Goal: Transaction & Acquisition: Purchase product/service

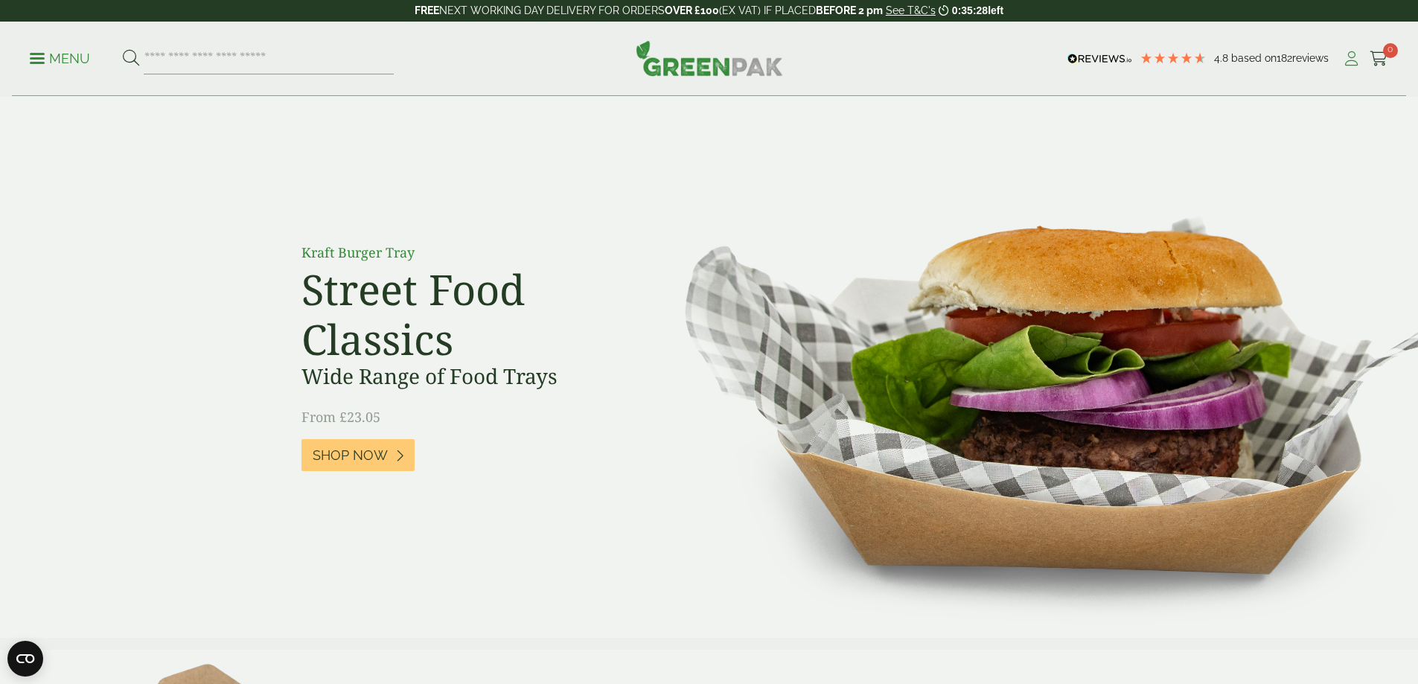
click at [1342, 60] on icon at bounding box center [1351, 58] width 19 height 15
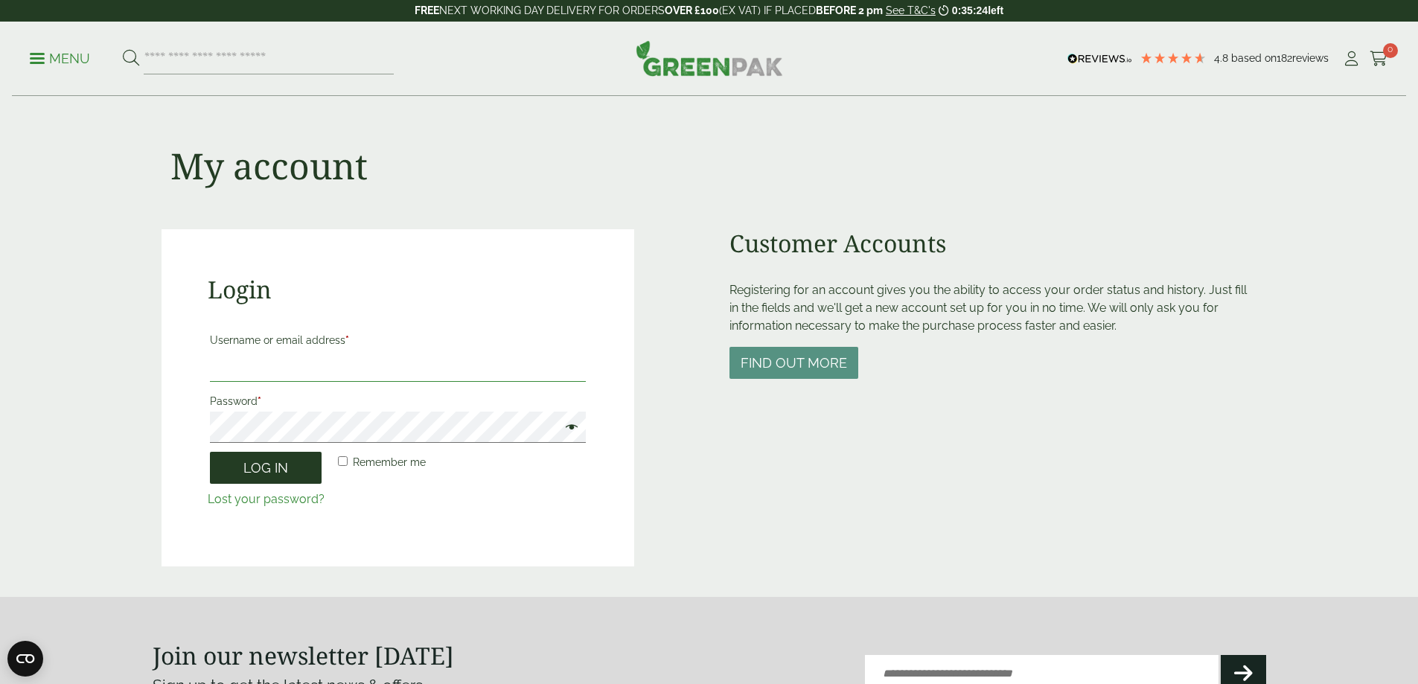
type input "**********"
click at [252, 470] on button "Log in" at bounding box center [266, 468] width 112 height 32
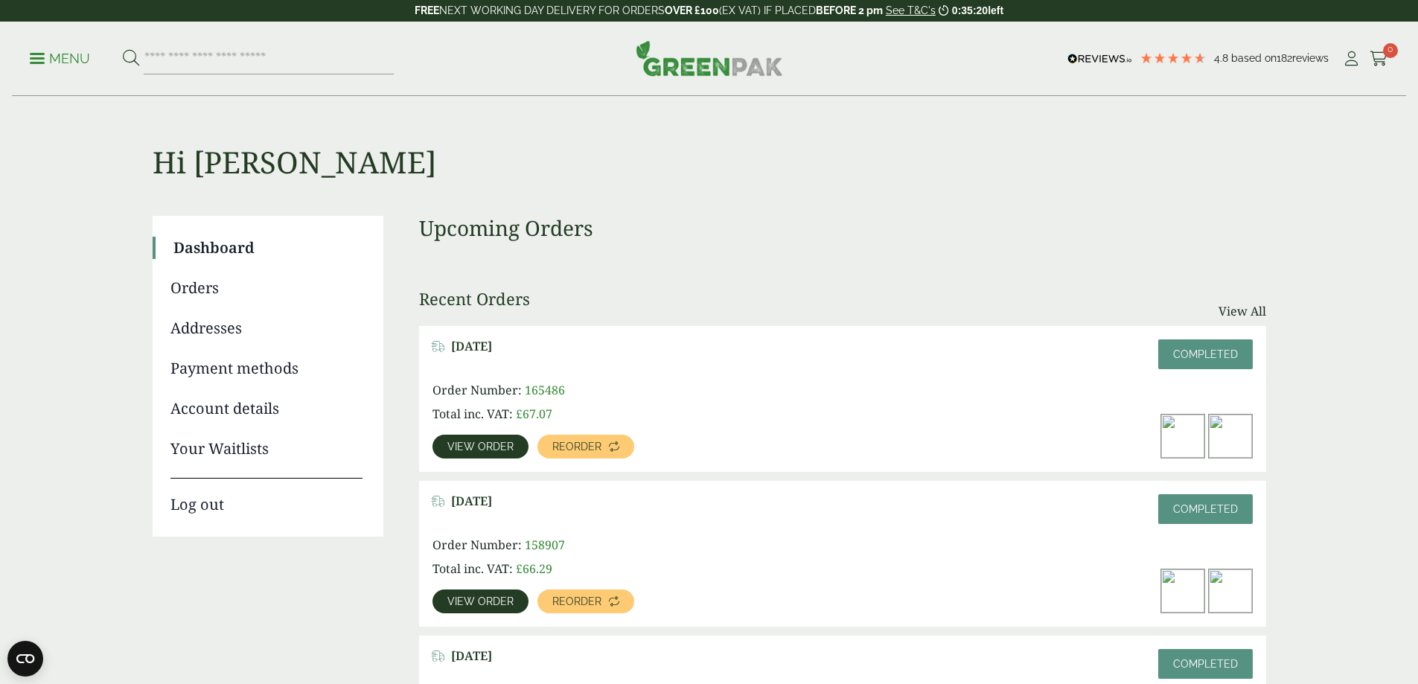
click at [208, 286] on link "Orders" at bounding box center [266, 288] width 192 height 22
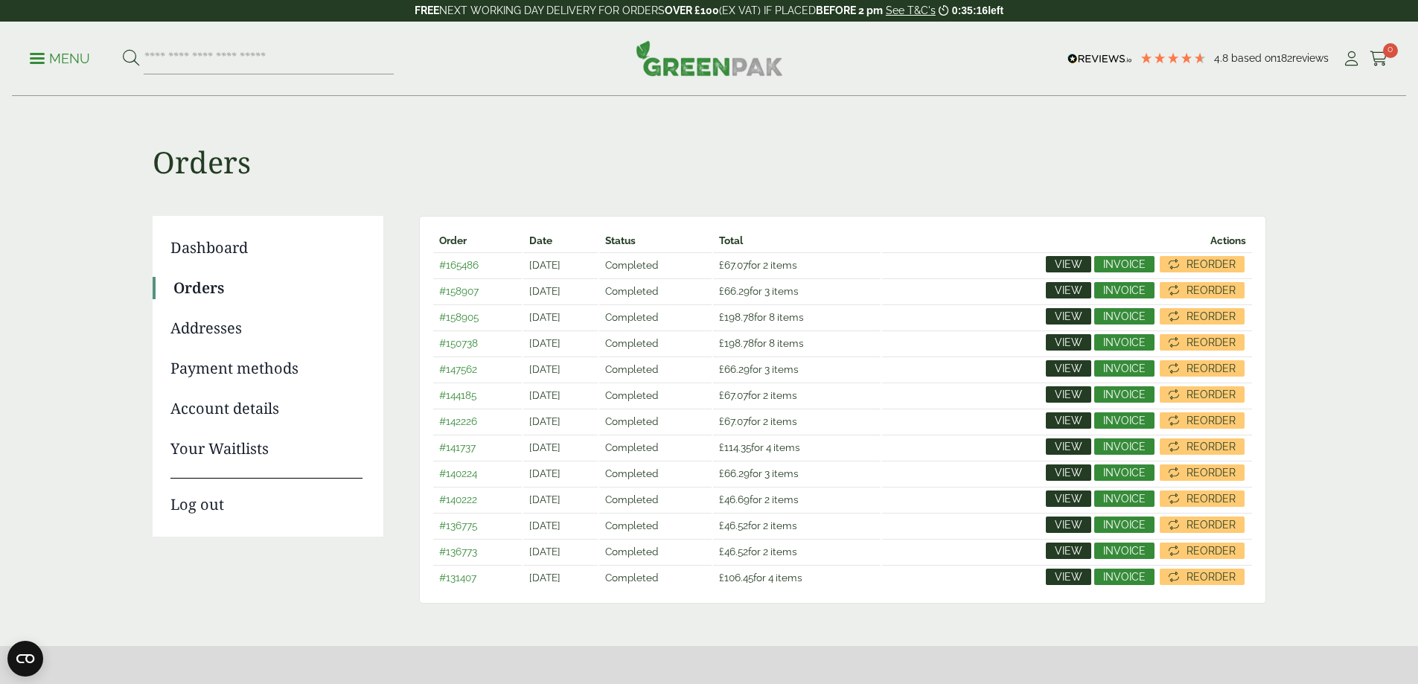
click at [1079, 263] on span "View" at bounding box center [1068, 264] width 28 height 10
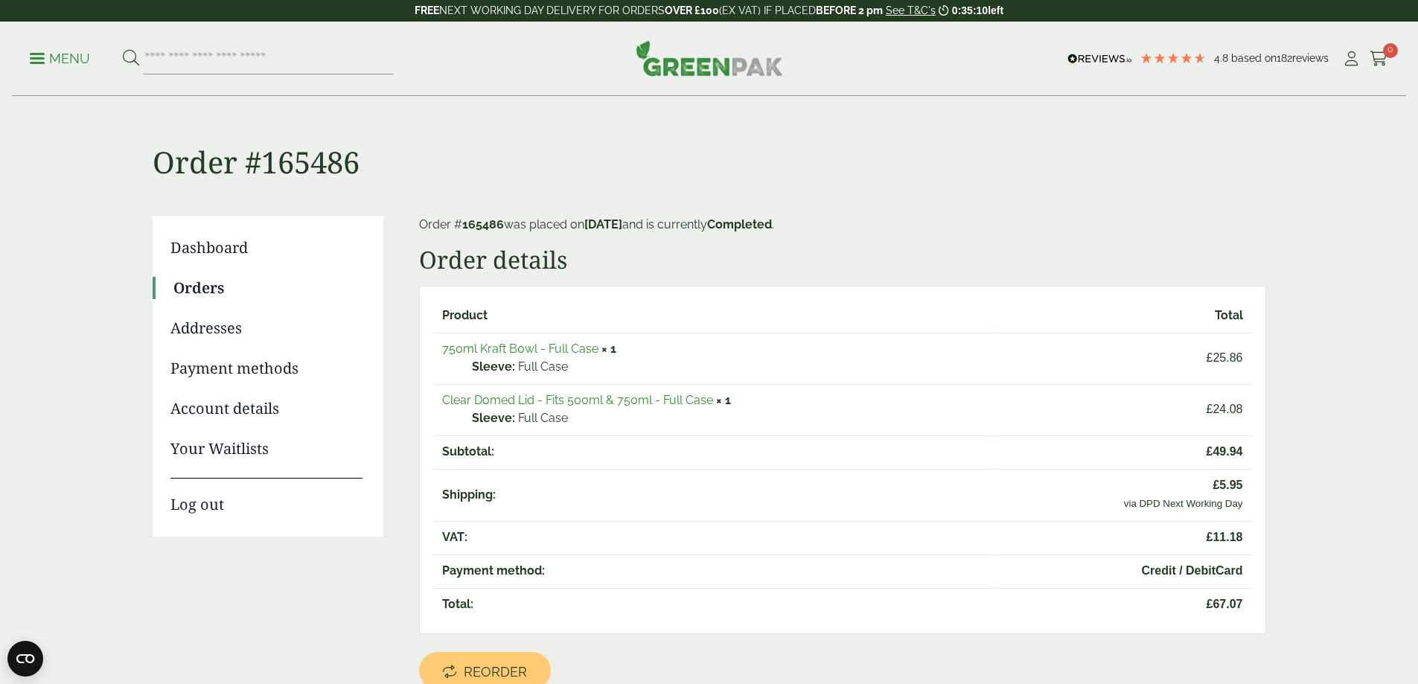
click at [185, 287] on link "Orders" at bounding box center [267, 288] width 189 height 22
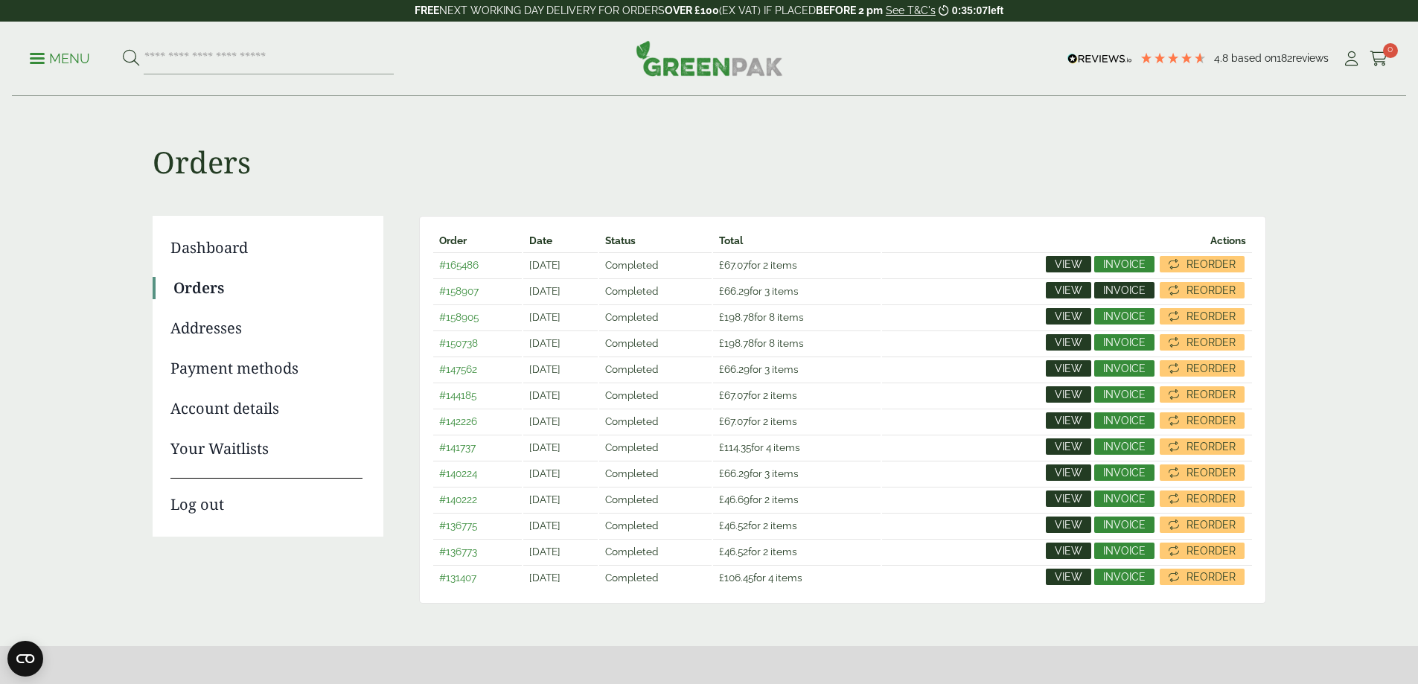
click at [1118, 294] on span "Invoice" at bounding box center [1124, 290] width 42 height 10
click at [1191, 286] on span "Reorder" at bounding box center [1210, 290] width 49 height 10
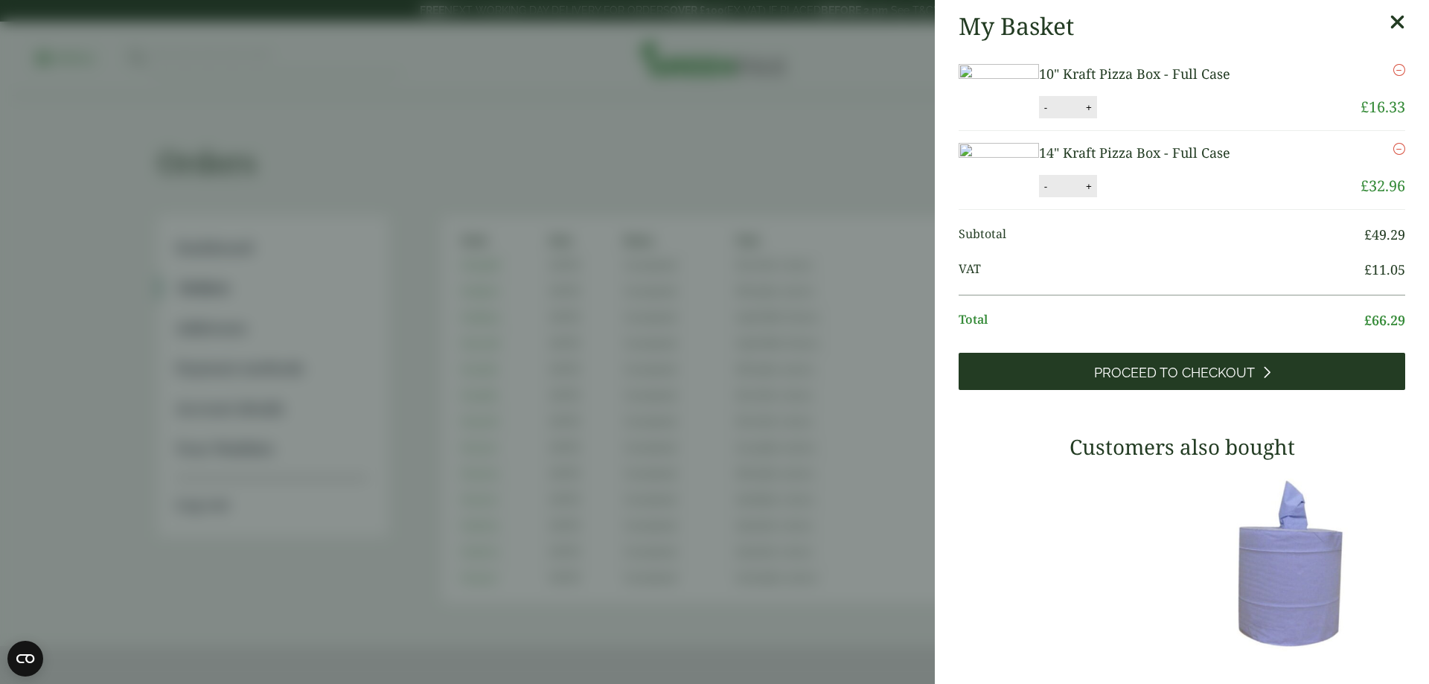
click at [1179, 381] on span "Proceed to Checkout" at bounding box center [1174, 373] width 161 height 16
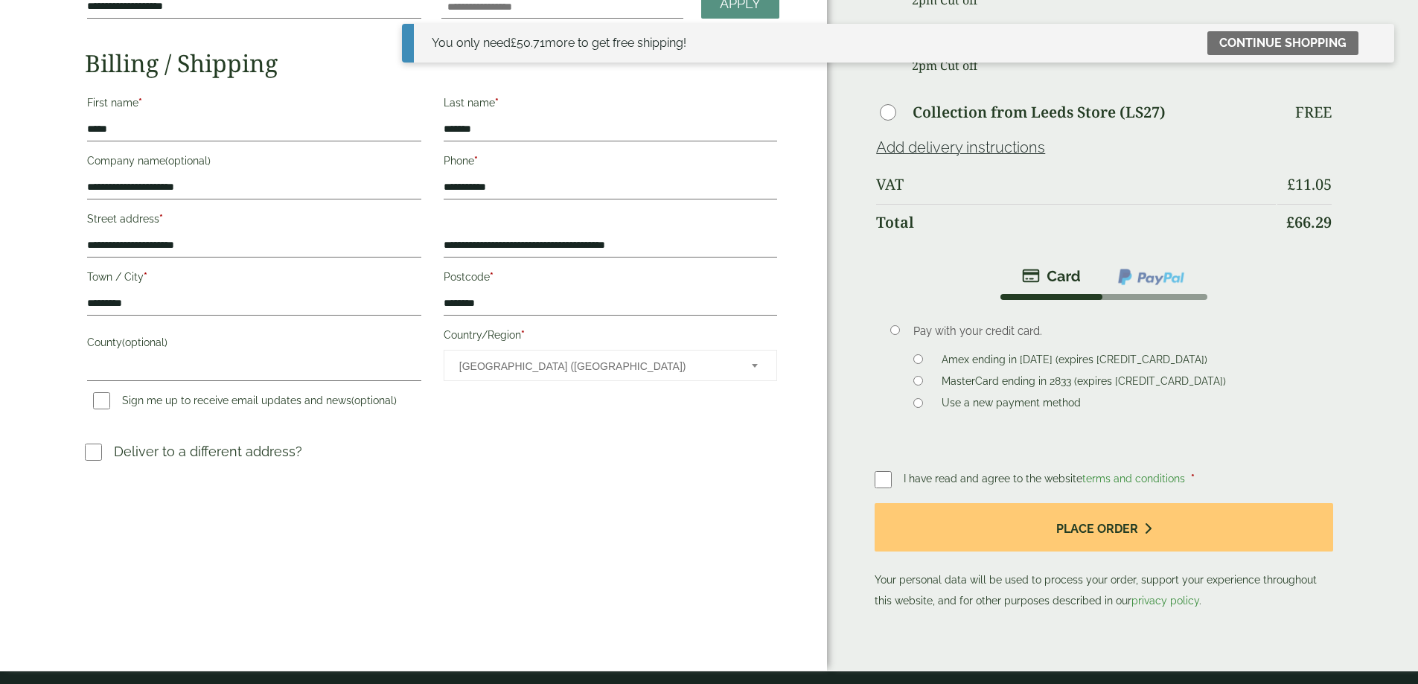
scroll to position [307, 0]
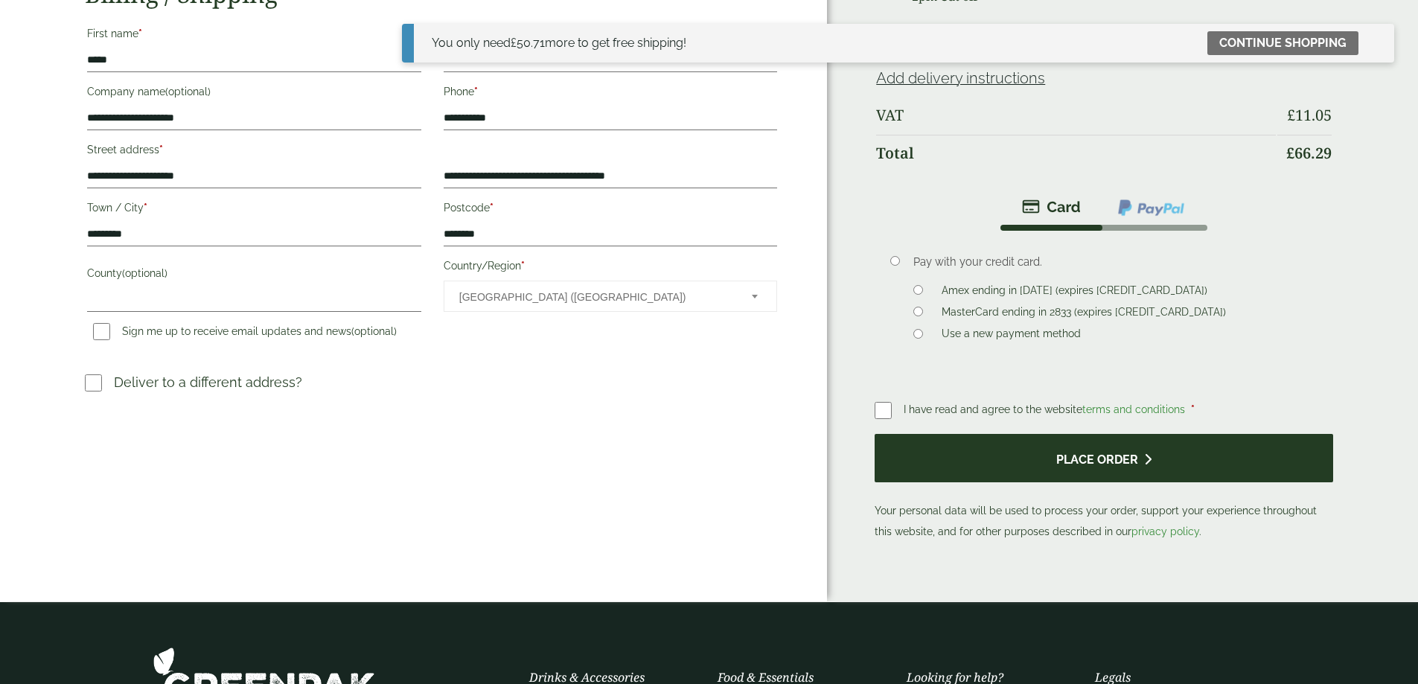
click at [1062, 434] on button "Place order" at bounding box center [1103, 458] width 458 height 48
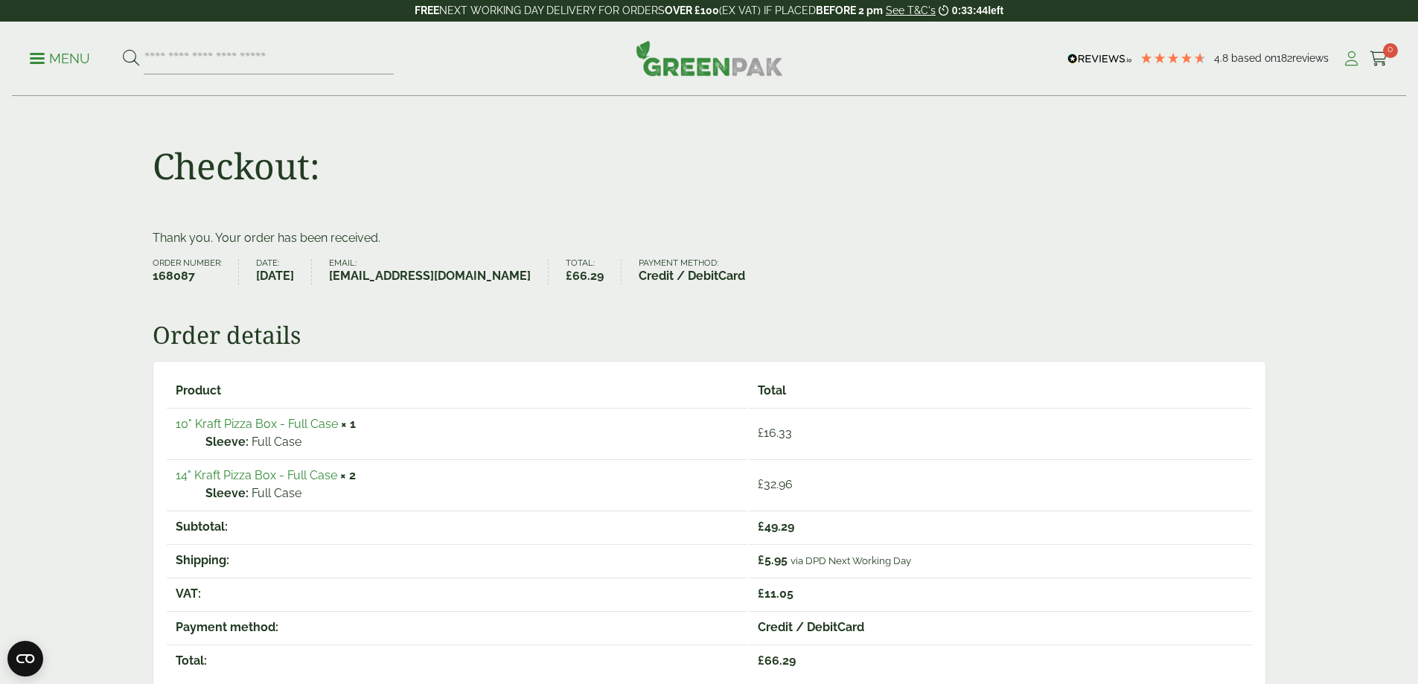
click at [1348, 58] on icon at bounding box center [1351, 58] width 19 height 15
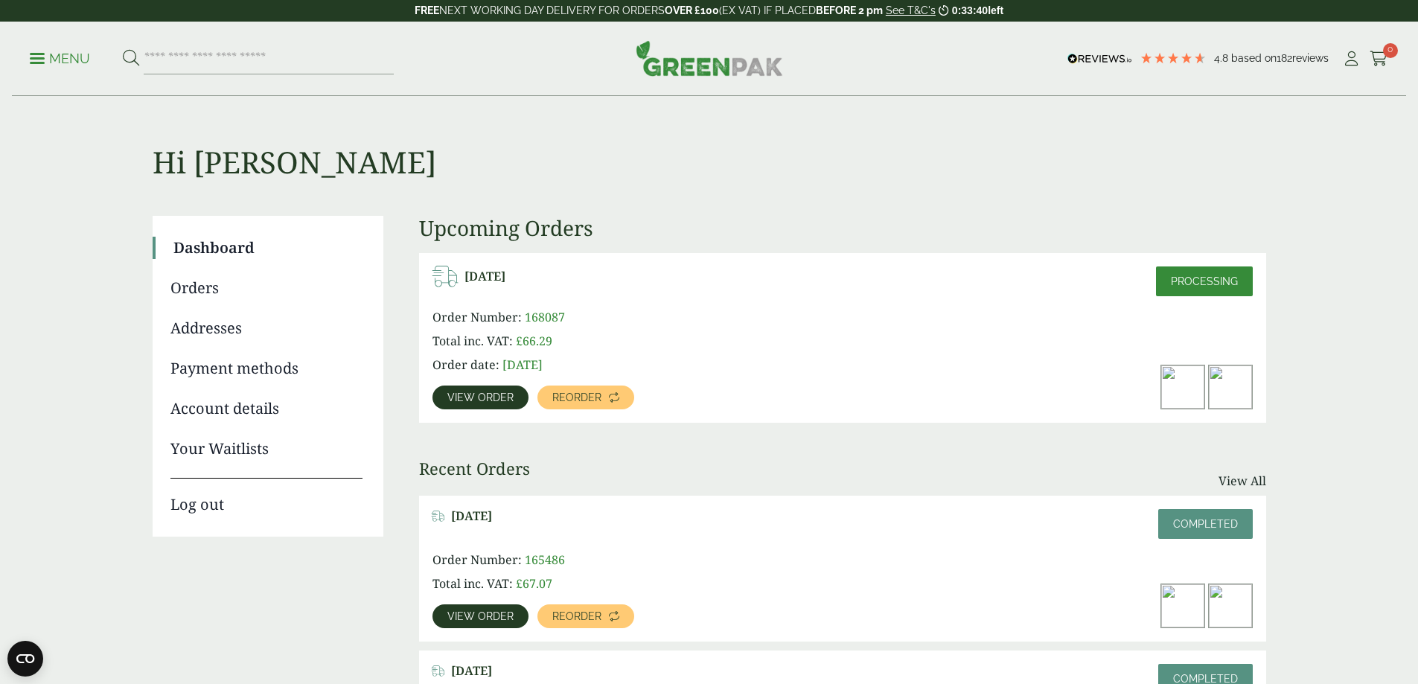
click at [185, 498] on link "Log out" at bounding box center [266, 497] width 192 height 38
